Goal: Register for event/course

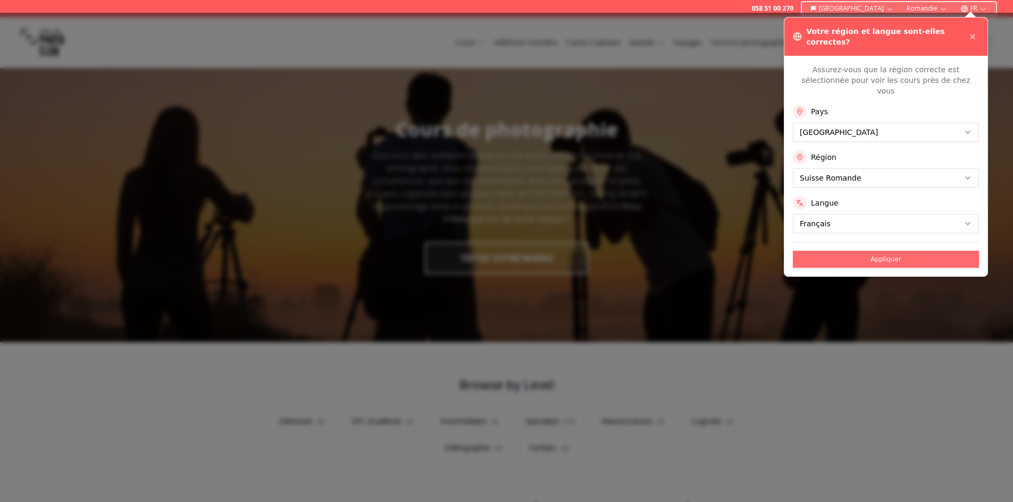
click at [834, 251] on button "Appliquer" at bounding box center [885, 259] width 186 height 17
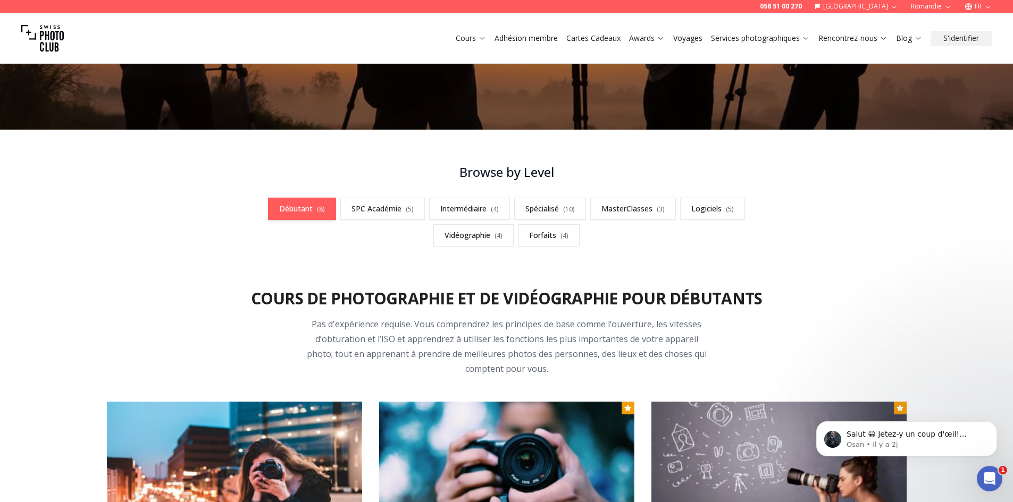
click at [294, 203] on link "Débutant ( 8 )" at bounding box center [302, 209] width 68 height 22
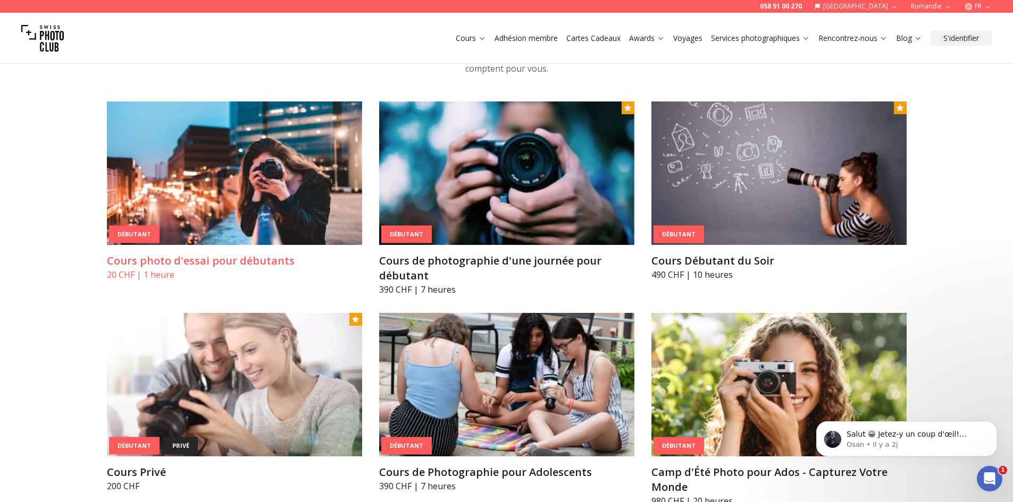
scroll to position [532, 0]
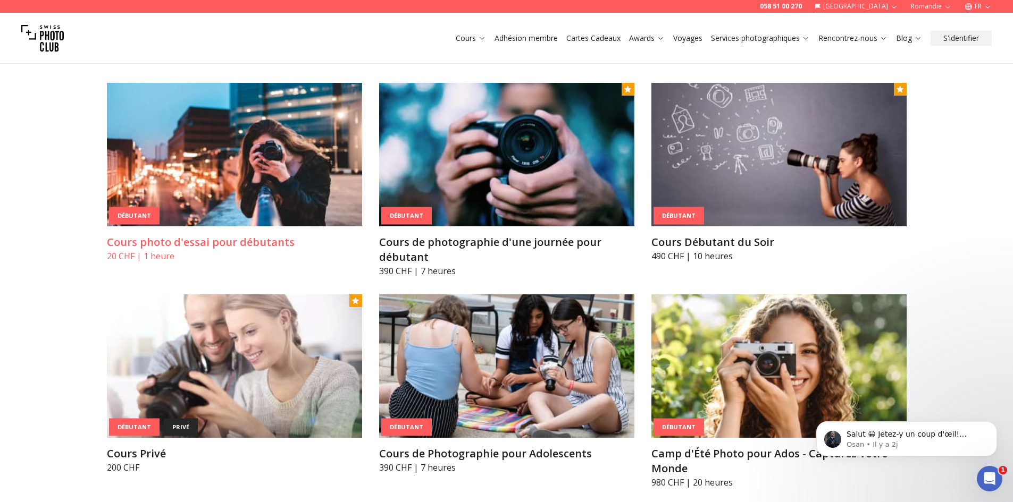
click at [233, 243] on h3 "Cours photo d'essai pour débutants" at bounding box center [234, 242] width 255 height 15
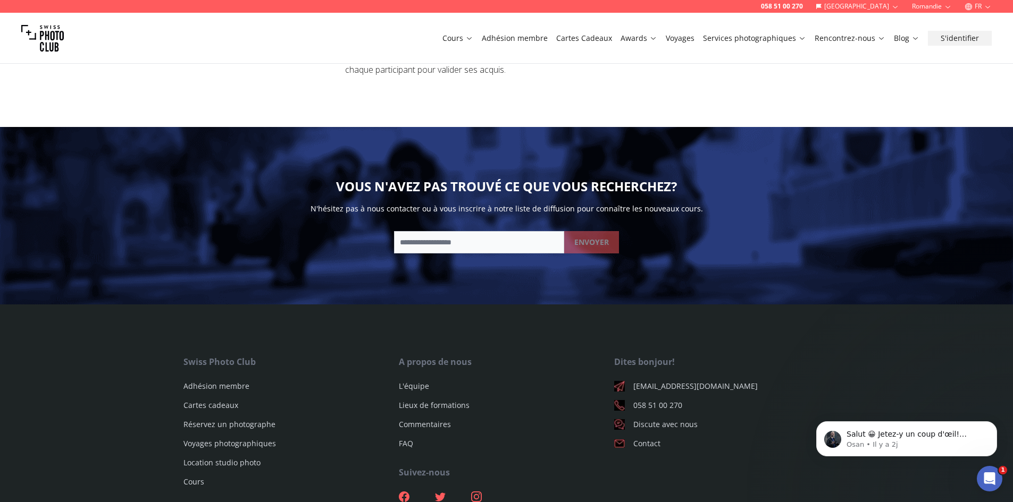
scroll to position [1257, 0]
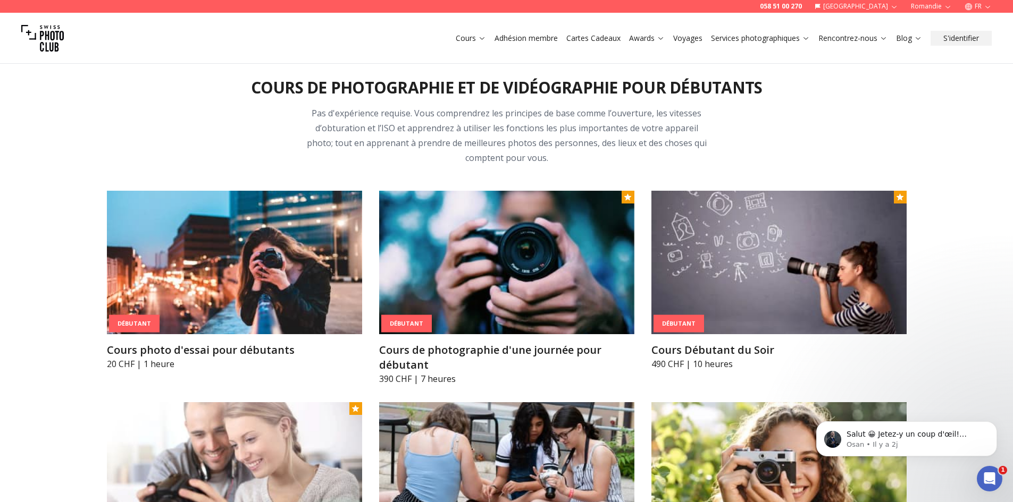
scroll to position [425, 0]
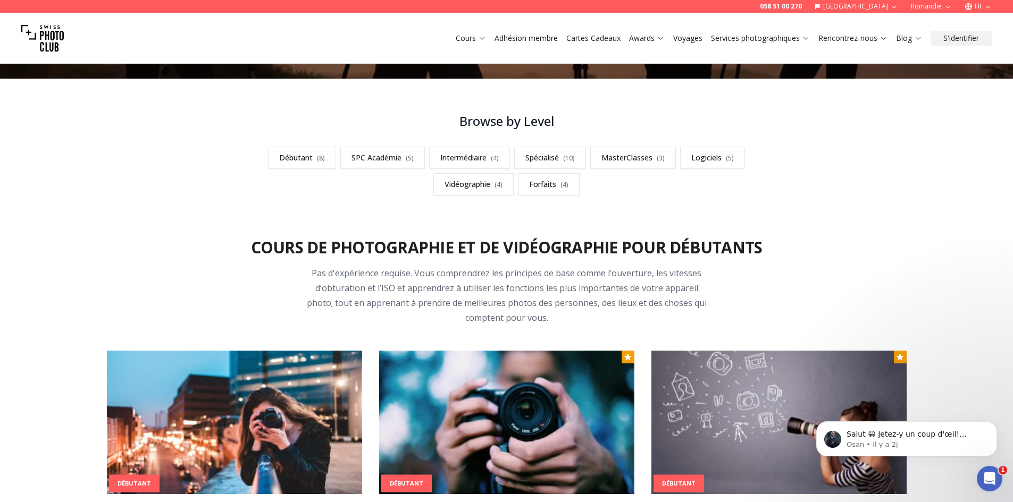
scroll to position [213, 0]
